Goal: Transaction & Acquisition: Subscribe to service/newsletter

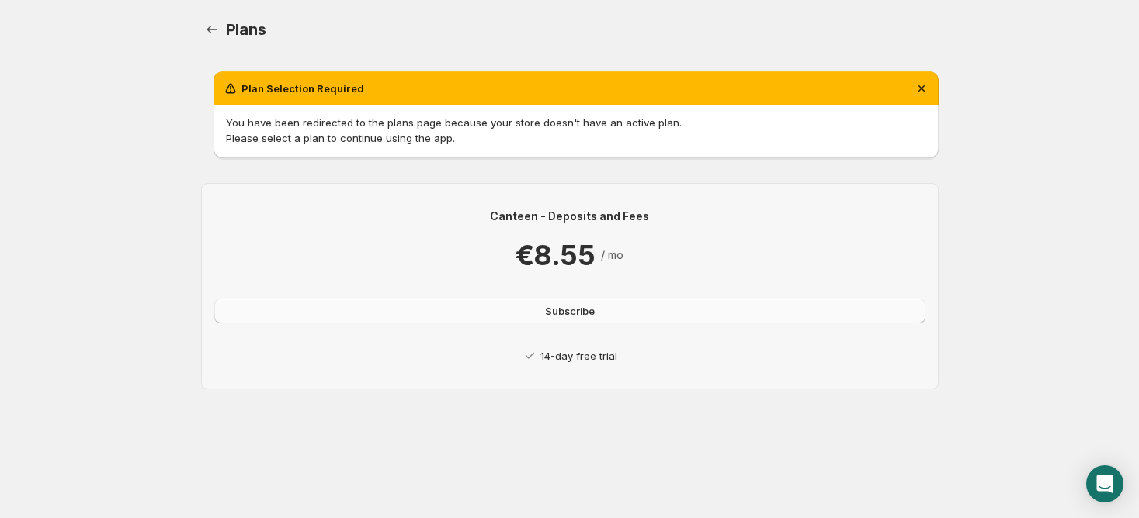
click at [619, 314] on button "Subscribe" at bounding box center [569, 311] width 711 height 25
